Goal: Task Accomplishment & Management: Manage account settings

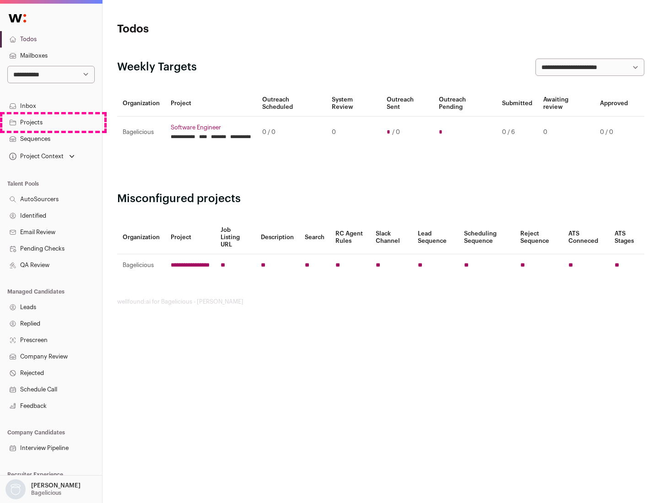
click at [51, 122] on link "Projects" at bounding box center [51, 122] width 102 height 16
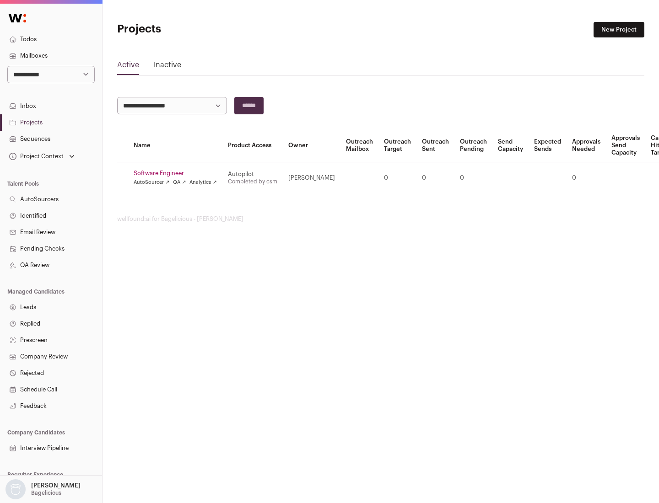
click at [178, 173] on link "Software Engineer" at bounding box center [175, 173] width 83 height 7
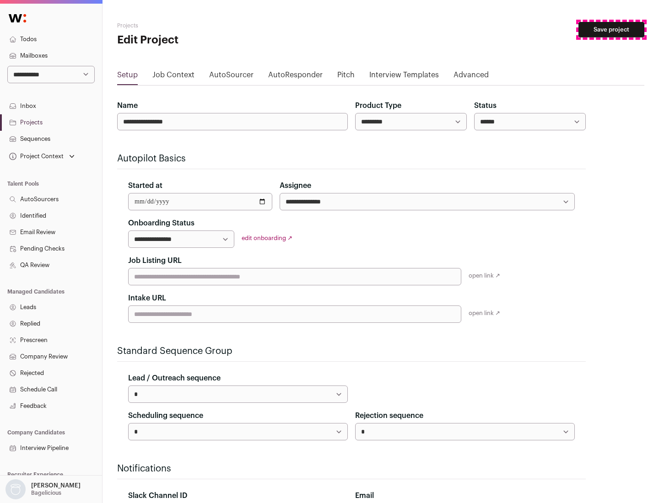
click at [611, 30] on button "Save project" at bounding box center [611, 30] width 66 height 16
